Goal: Task Accomplishment & Management: Complete application form

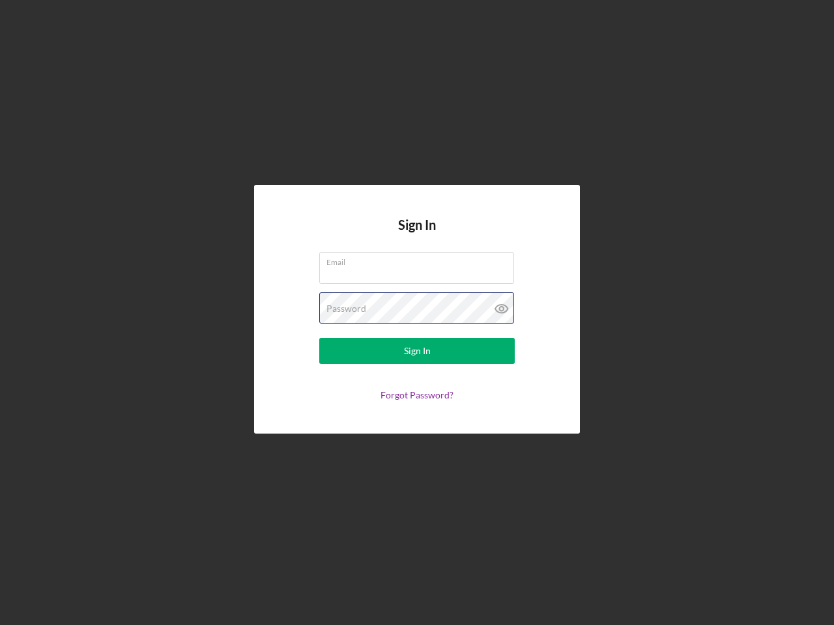
click at [417, 313] on div "Password" at bounding box center [416, 308] width 195 height 33
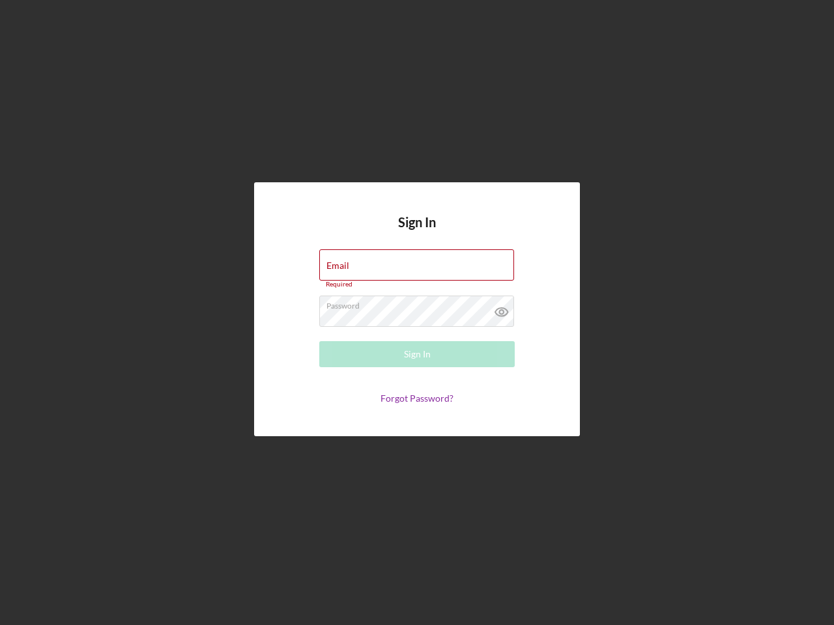
click at [501, 309] on icon at bounding box center [501, 312] width 33 height 33
